Goal: Task Accomplishment & Management: Manage account settings

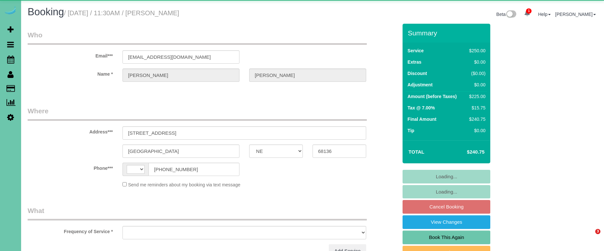
select select "NE"
select select "string:US"
select select "object:630"
select select "string:fspay-3fb275a9-17aa-4a8f-ba62-2e21fc177a71"
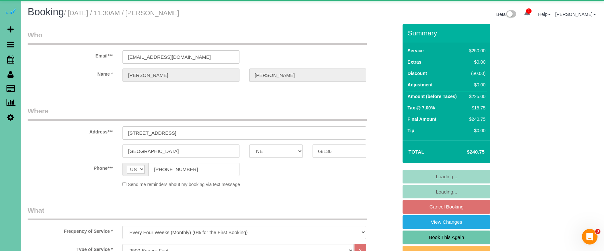
select select "object:919"
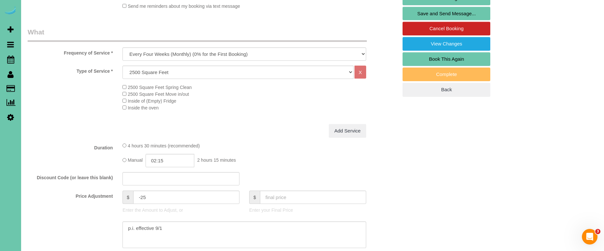
scroll to position [178, 0]
click at [148, 199] on input "-25" at bounding box center [186, 197] width 106 height 13
type input "-10"
drag, startPoint x: 145, startPoint y: 226, endPoint x: 51, endPoint y: 204, distance: 96.4
click at [51, 204] on sui-booking-price-adjustment "Price Adjustment $ -10 Enter the Amount to Adjust, or $ Enter your Final Price …" at bounding box center [213, 225] width 370 height 69
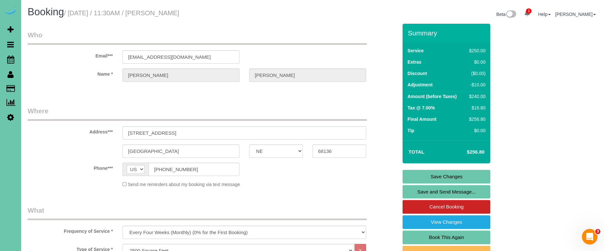
scroll to position [0, 0]
type textarea "new rate - 11/6/25"
click at [444, 172] on link "Save Changes" at bounding box center [447, 177] width 88 height 14
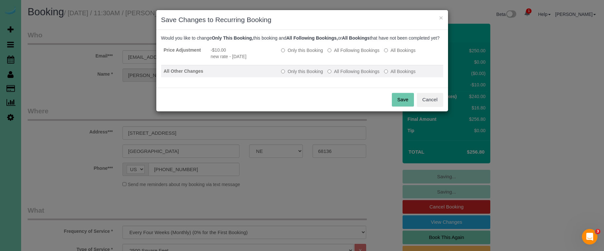
drag, startPoint x: 339, startPoint y: 54, endPoint x: 343, endPoint y: 77, distance: 22.7
click at [340, 54] on label "All Following Bookings" at bounding box center [354, 50] width 52 height 7
click at [345, 78] on td "Only this Booking All Following Bookings All Bookings" at bounding box center [361, 71] width 164 height 12
drag, startPoint x: 350, startPoint y: 78, endPoint x: 383, endPoint y: 98, distance: 38.4
click at [351, 75] on label "All Following Bookings" at bounding box center [354, 71] width 52 height 7
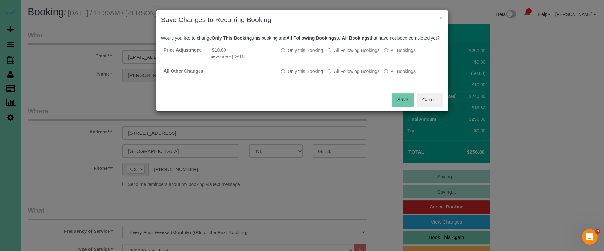
click at [402, 106] on button "Save" at bounding box center [403, 100] width 22 height 14
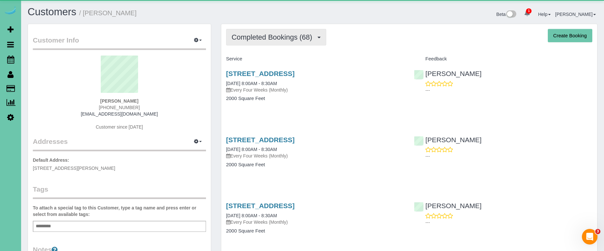
scroll to position [1753, 604]
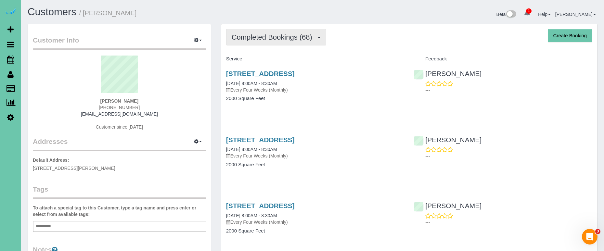
click at [261, 35] on span "Completed Bookings (68)" at bounding box center [274, 37] width 84 height 8
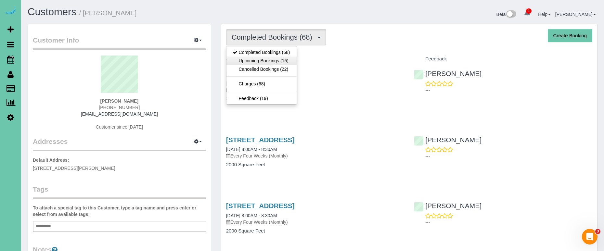
click at [248, 59] on link "Upcoming Bookings (15)" at bounding box center [262, 61] width 70 height 8
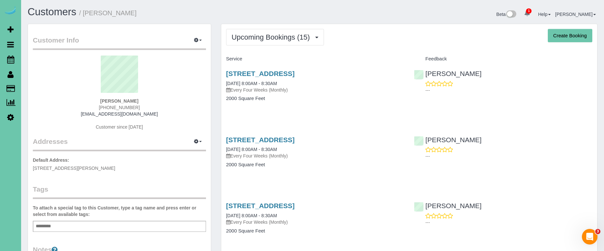
scroll to position [1166, 604]
click at [274, 74] on link "[STREET_ADDRESS]" at bounding box center [260, 73] width 69 height 7
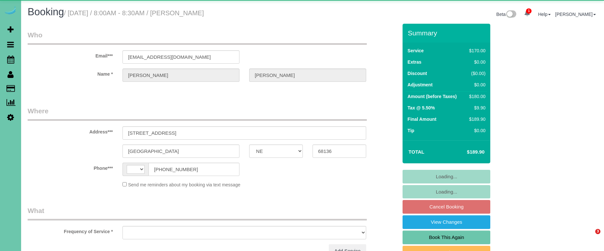
select select "NE"
select select "string:US"
select select "object:626"
select select "string:fspay-9eb842d7-a7b8-4528-8241-666ddec1fa93"
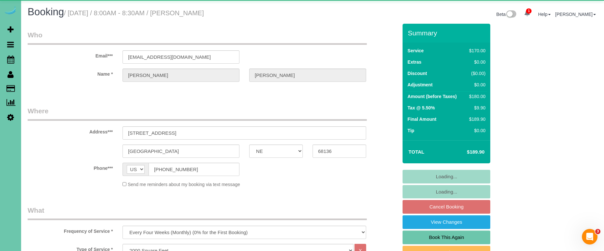
select select "object:913"
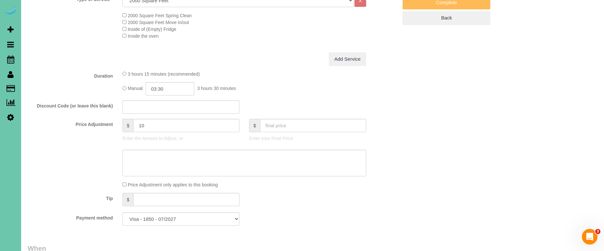
scroll to position [255, 0]
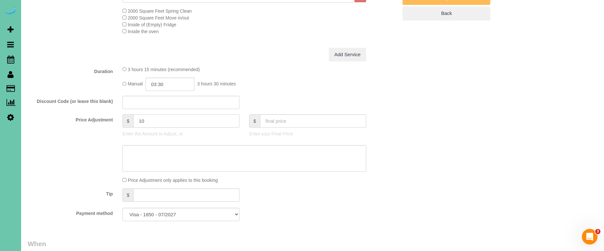
drag, startPoint x: 152, startPoint y: 118, endPoint x: 142, endPoint y: 118, distance: 10.4
click at [142, 118] on input "10" at bounding box center [186, 120] width 106 height 13
type input "16"
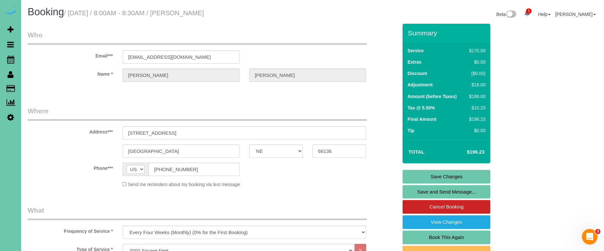
scroll to position [0, 0]
type textarea "new rate - 11/3/25"
drag, startPoint x: 191, startPoint y: 57, endPoint x: 110, endPoint y: 56, distance: 81.3
click at [443, 175] on link "Save Changes" at bounding box center [447, 177] width 88 height 14
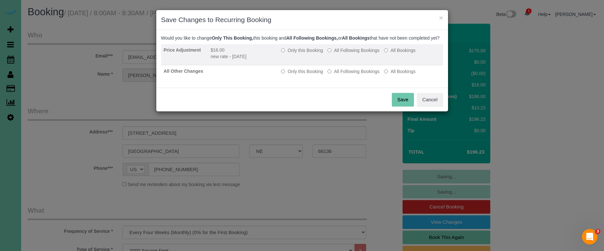
click at [349, 54] on label "All Following Bookings" at bounding box center [354, 50] width 52 height 7
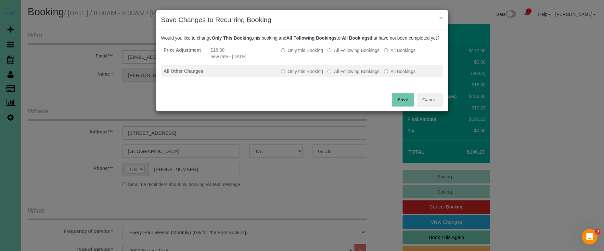
click at [353, 75] on label "All Following Bookings" at bounding box center [354, 71] width 52 height 7
drag, startPoint x: 427, startPoint y: 109, endPoint x: 414, endPoint y: 110, distance: 13.0
click at [427, 107] on button "Cancel" at bounding box center [430, 100] width 26 height 14
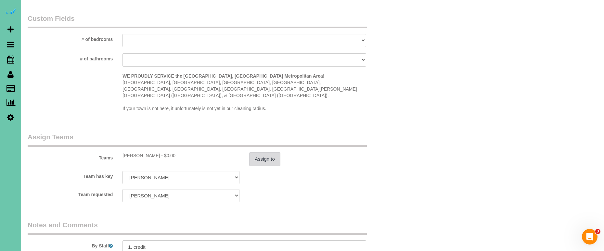
scroll to position [597, 0]
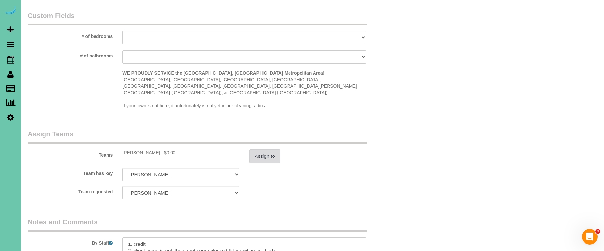
click at [260, 150] on button "Assign to" at bounding box center [264, 157] width 31 height 14
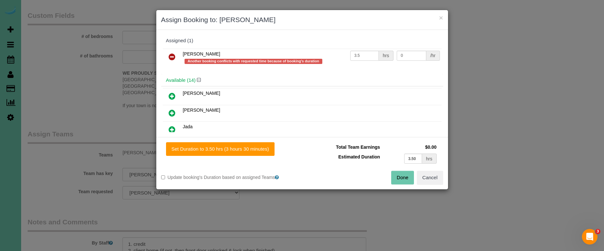
click at [390, 174] on div "Done Cancel" at bounding box center [375, 178] width 146 height 14
click at [398, 177] on button "Done" at bounding box center [402, 178] width 23 height 14
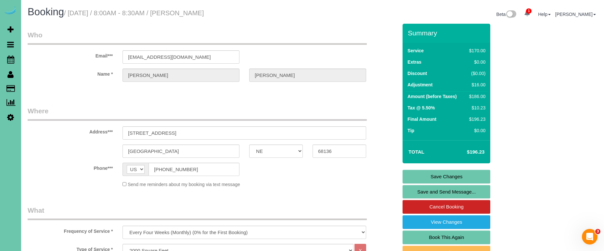
scroll to position [0, 0]
click at [418, 174] on link "Save Changes" at bounding box center [447, 177] width 88 height 14
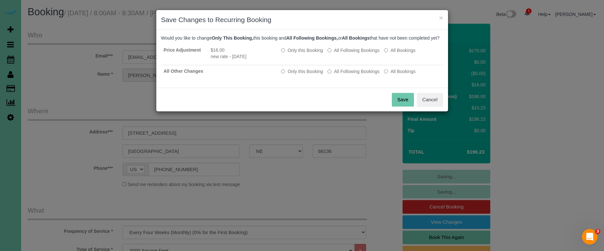
drag, startPoint x: 435, startPoint y: 107, endPoint x: 404, endPoint y: 113, distance: 31.1
click at [435, 107] on button "Cancel" at bounding box center [430, 100] width 26 height 14
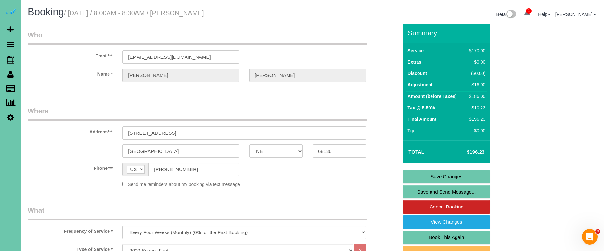
click at [412, 177] on link "Save Changes" at bounding box center [447, 177] width 88 height 14
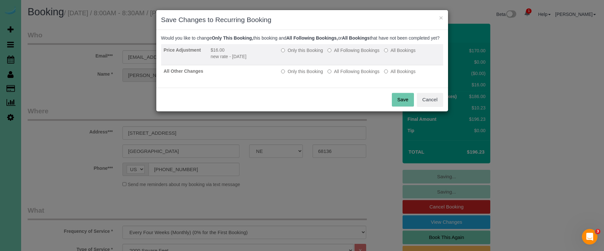
click at [346, 54] on label "All Following Bookings" at bounding box center [354, 50] width 52 height 7
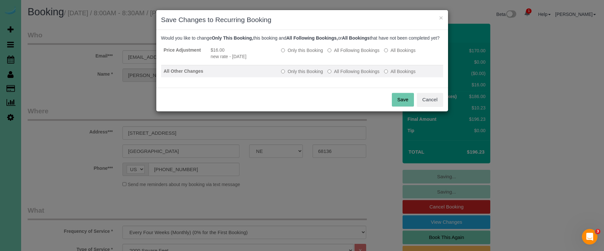
click at [347, 75] on label "All Following Bookings" at bounding box center [354, 71] width 52 height 7
drag, startPoint x: 402, startPoint y: 106, endPoint x: 361, endPoint y: 93, distance: 42.8
click at [402, 106] on button "Save" at bounding box center [403, 100] width 22 height 14
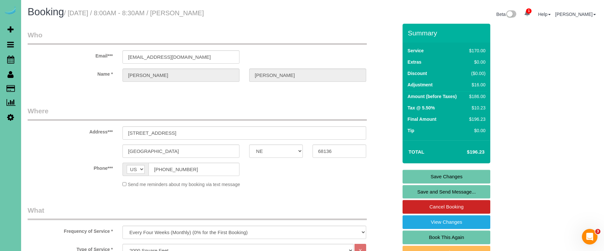
click at [420, 173] on link "Save Changes" at bounding box center [447, 177] width 88 height 14
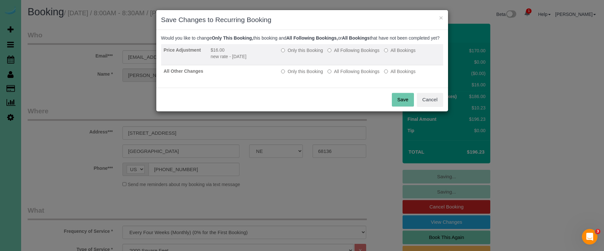
click at [352, 54] on label "All Following Bookings" at bounding box center [354, 50] width 52 height 7
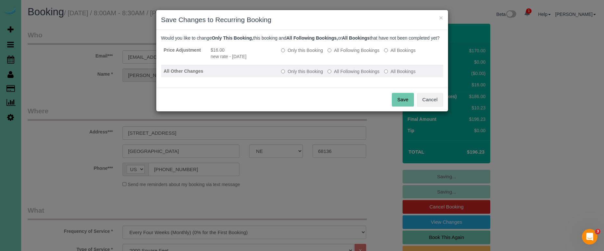
click at [356, 75] on label "All Following Bookings" at bounding box center [354, 71] width 52 height 7
click at [399, 105] on button "Save" at bounding box center [403, 100] width 22 height 14
